Goal: Navigation & Orientation: Find specific page/section

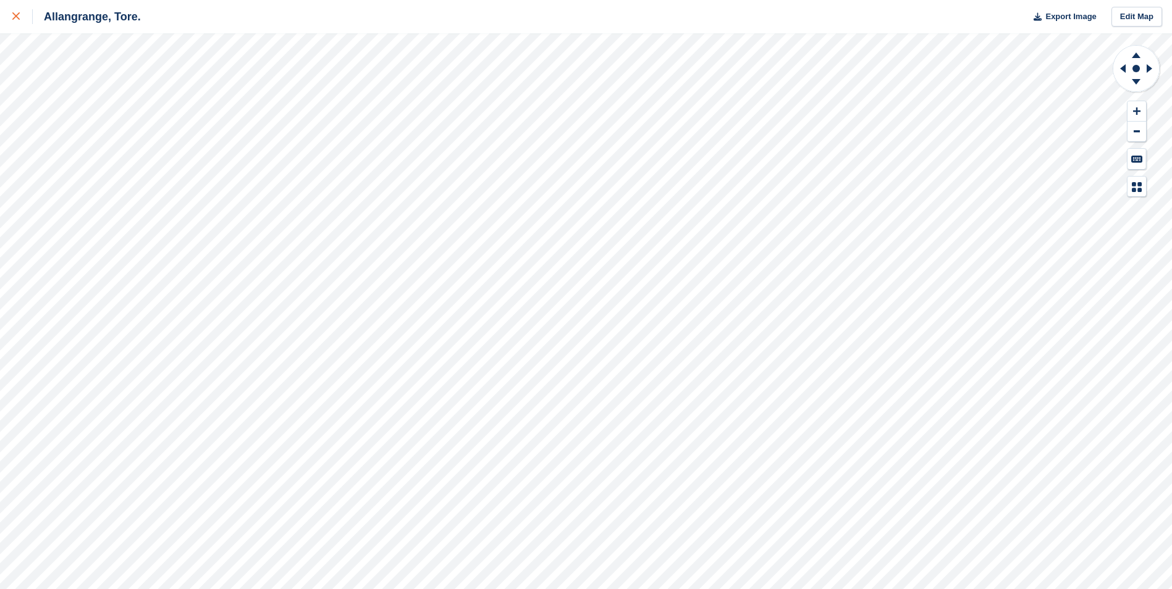
click at [16, 15] on icon at bounding box center [15, 15] width 7 height 7
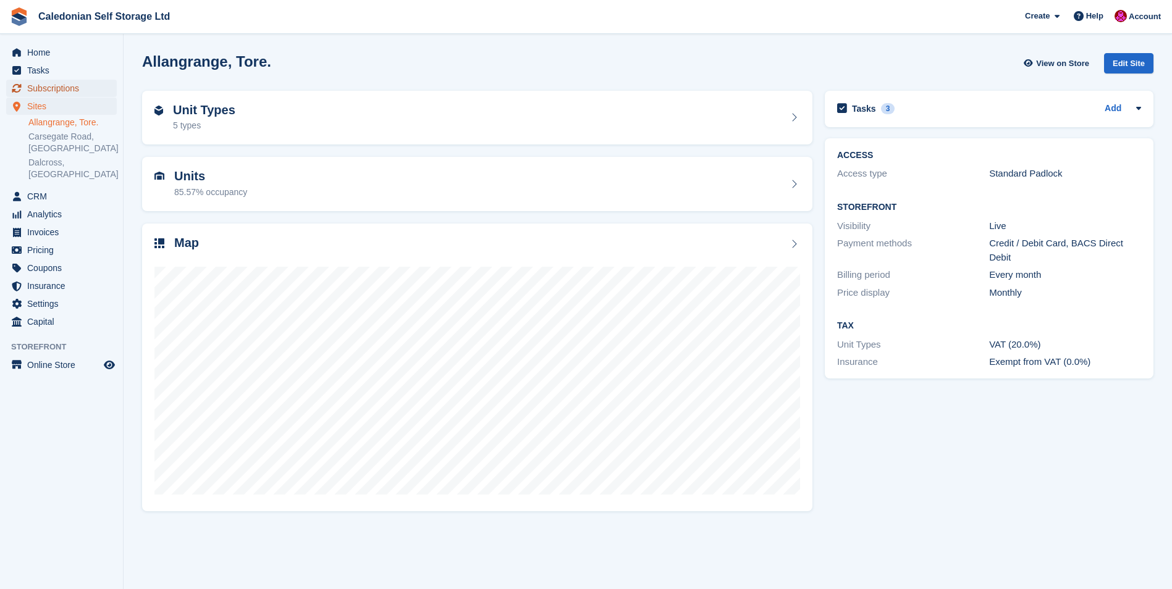
click at [52, 85] on span "Subscriptions" at bounding box center [64, 88] width 74 height 17
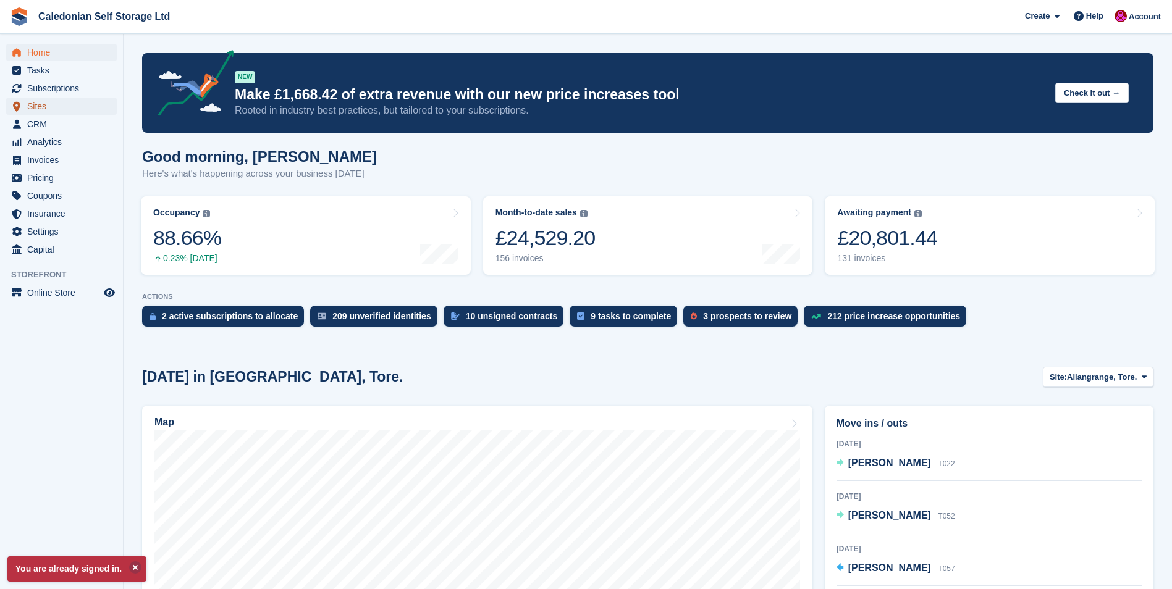
click at [38, 105] on span "Sites" at bounding box center [64, 106] width 74 height 17
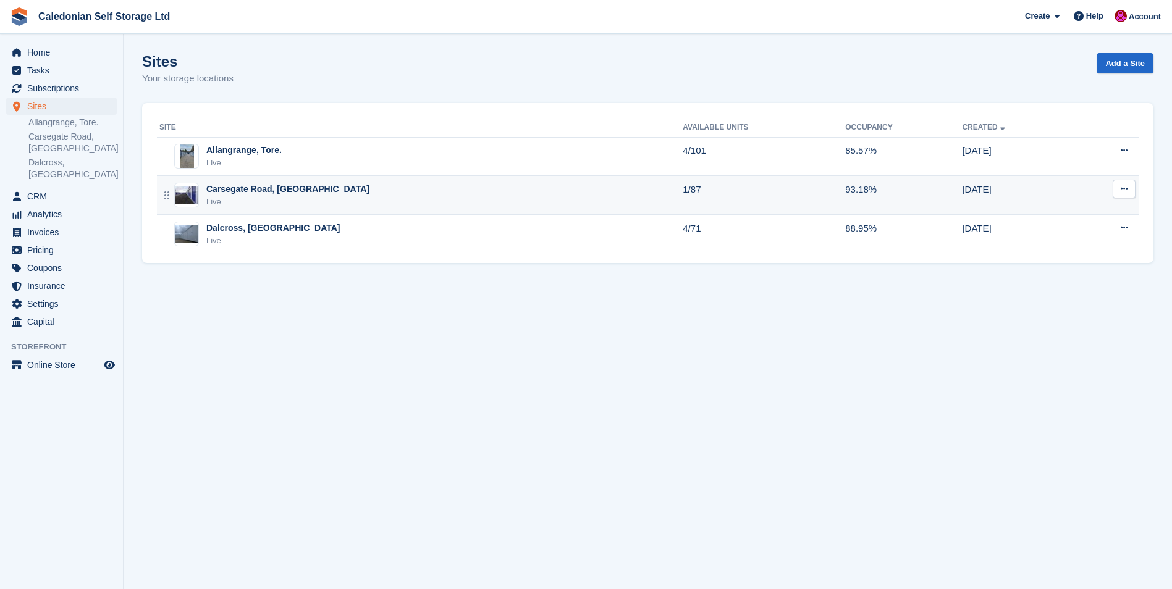
click at [237, 191] on div "Carsegate Road, [GEOGRAPHIC_DATA]" at bounding box center [287, 189] width 163 height 13
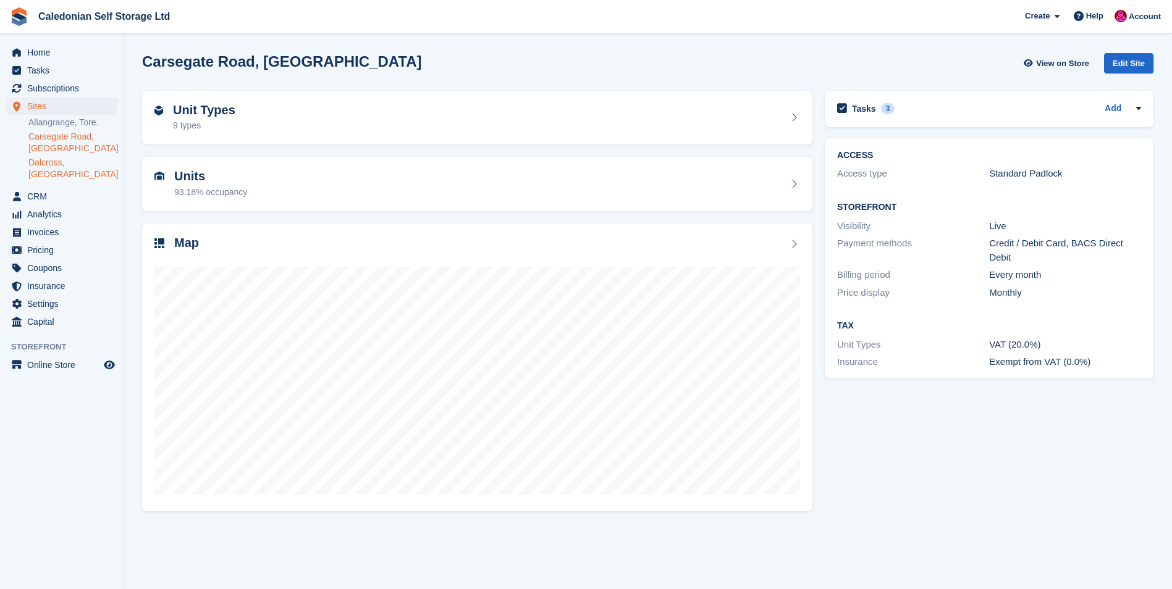
click at [63, 162] on link "Dalcross, [GEOGRAPHIC_DATA]" at bounding box center [72, 168] width 88 height 23
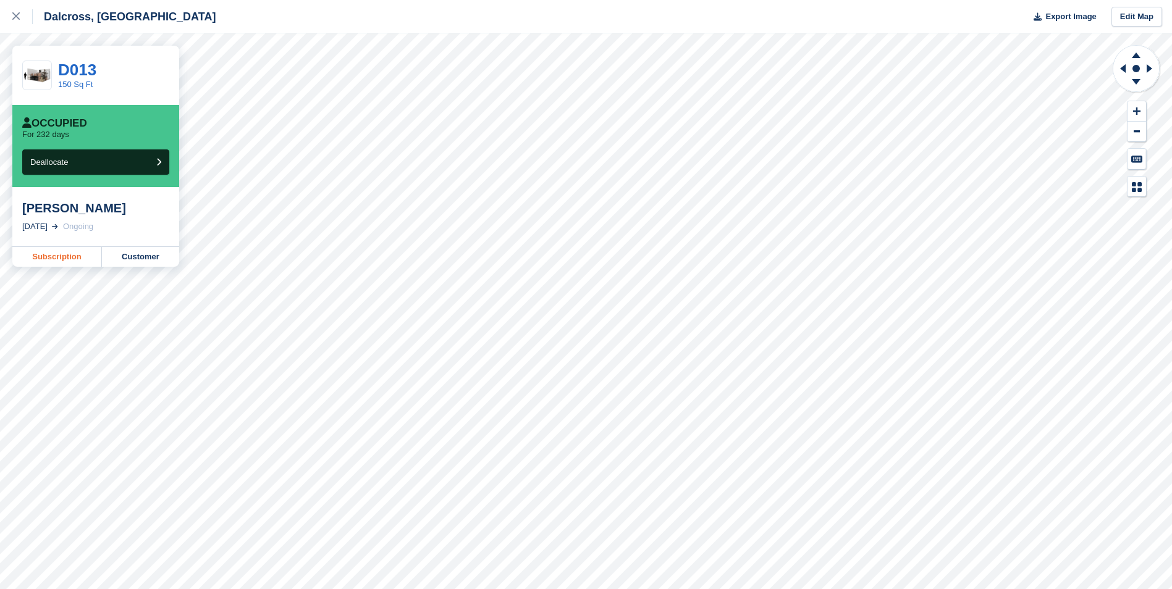
click at [74, 261] on link "Subscription" at bounding box center [57, 257] width 90 height 20
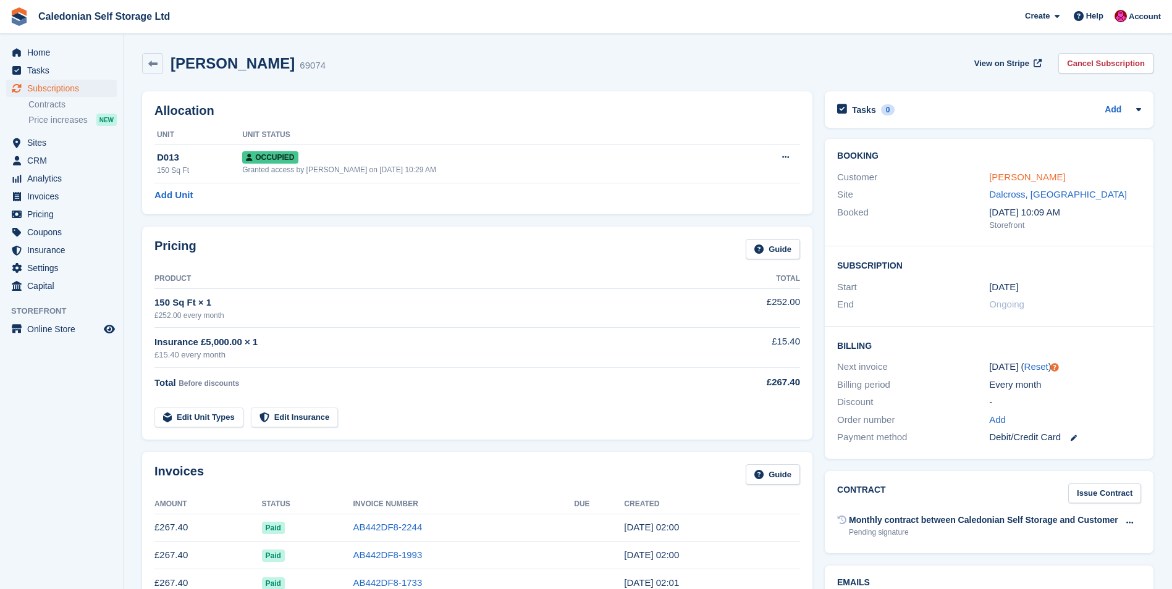
click at [998, 172] on link "Ian Middleton" at bounding box center [1027, 177] width 76 height 11
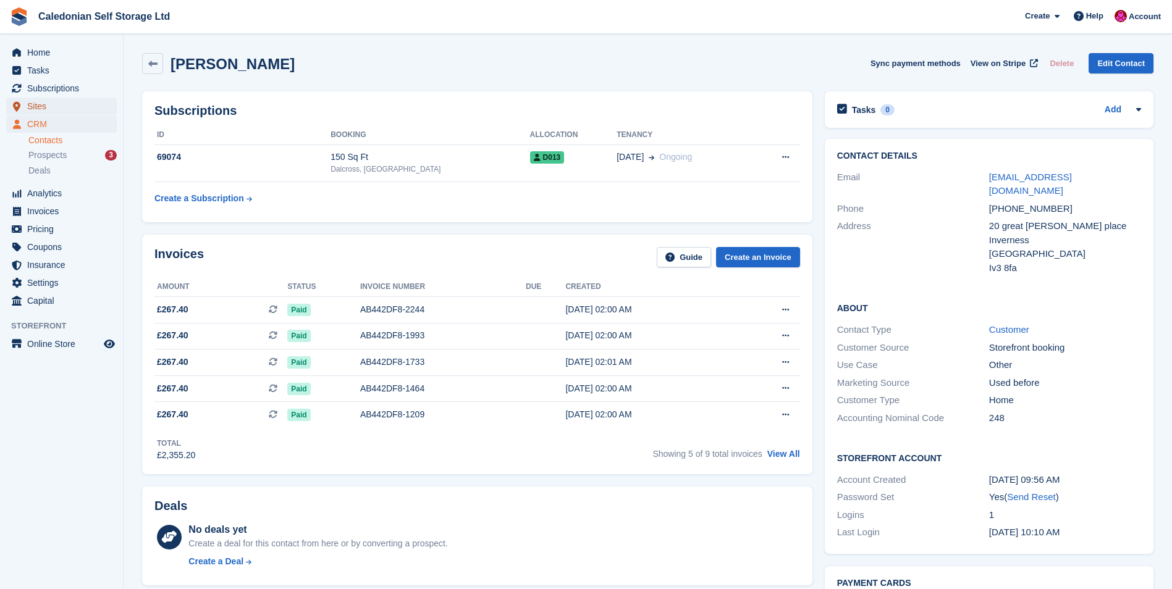
click at [41, 106] on span "Sites" at bounding box center [64, 106] width 74 height 17
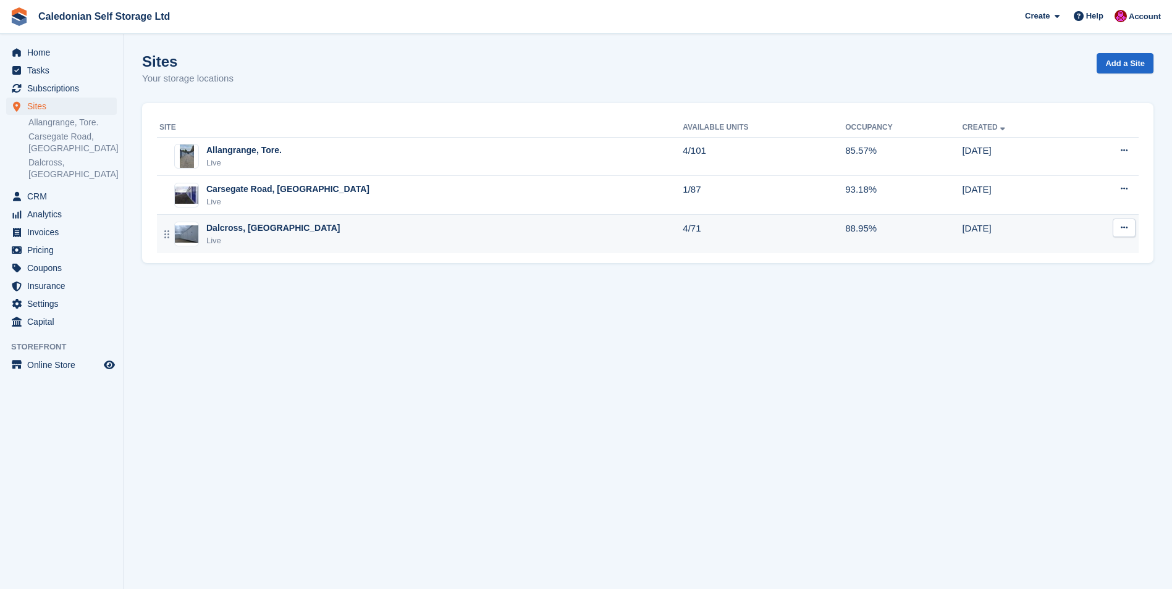
click at [228, 227] on div "Dalcross, [GEOGRAPHIC_DATA]" at bounding box center [273, 228] width 134 height 13
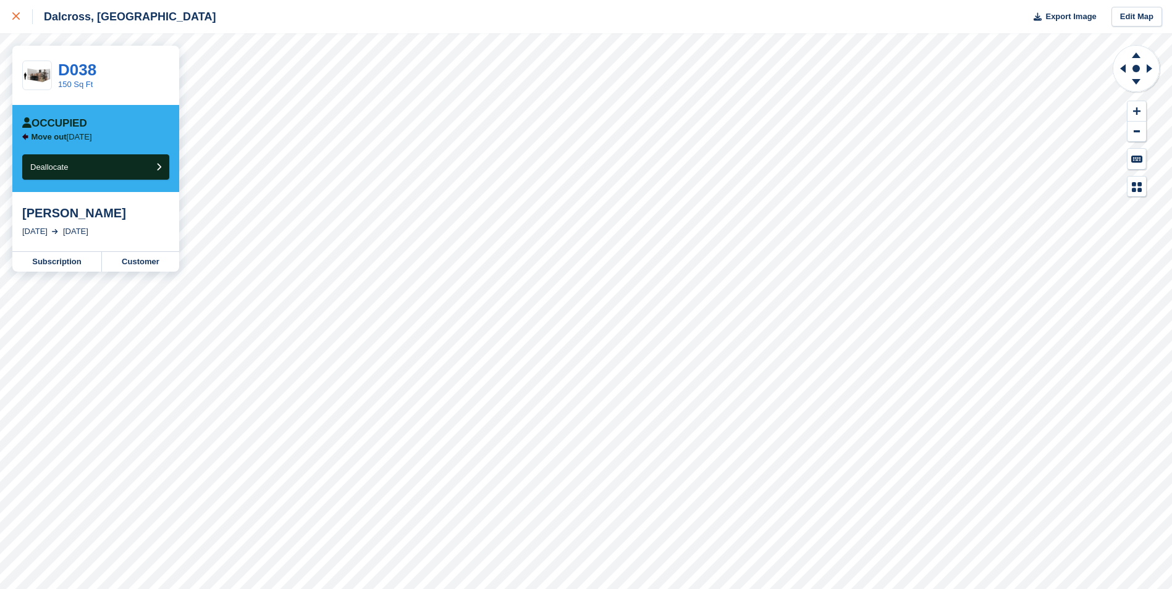
click at [11, 15] on link at bounding box center [16, 16] width 33 height 33
